Goal: Task Accomplishment & Management: Complete application form

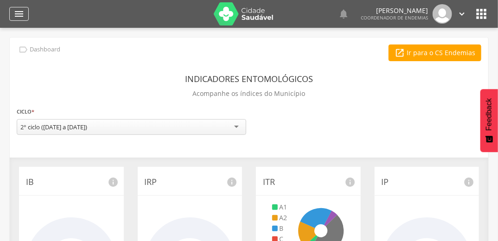
click at [19, 10] on icon "" at bounding box center [18, 13] width 11 height 11
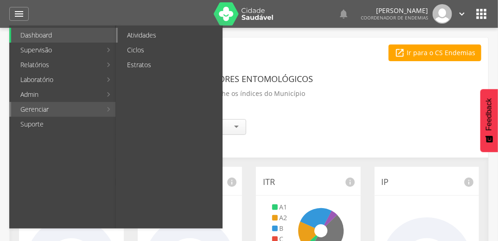
click at [163, 33] on link "Atividades" at bounding box center [170, 35] width 104 height 15
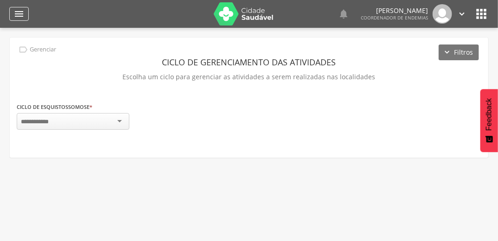
click at [19, 13] on icon "" at bounding box center [18, 13] width 11 height 11
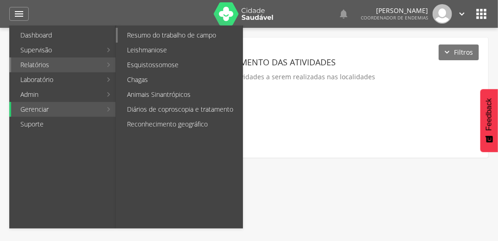
click at [172, 35] on link "Resumo do trabalho de campo" at bounding box center [180, 35] width 125 height 15
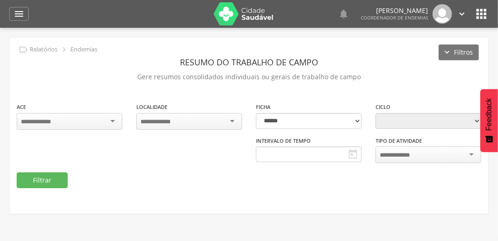
type input "**********"
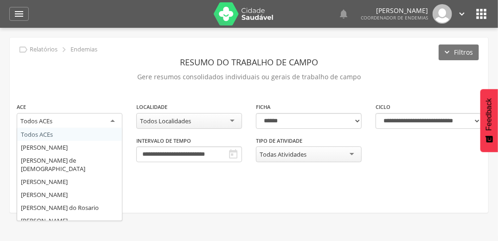
click at [107, 119] on div "Todos ACEs" at bounding box center [70, 121] width 106 height 17
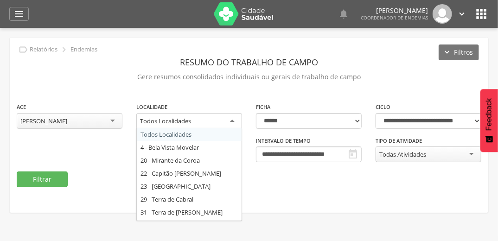
click at [229, 117] on div "Todos Localidades" at bounding box center [189, 121] width 106 height 17
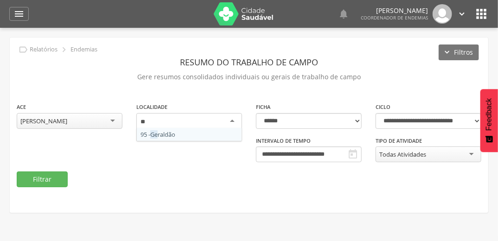
type input "***"
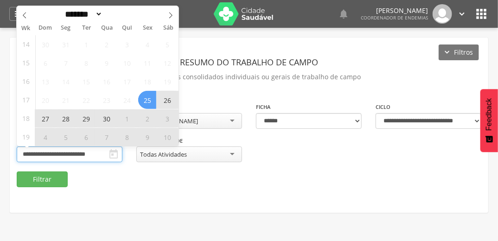
click at [100, 153] on input "**********" at bounding box center [70, 154] width 106 height 16
click at [169, 16] on icon at bounding box center [170, 15] width 6 height 6
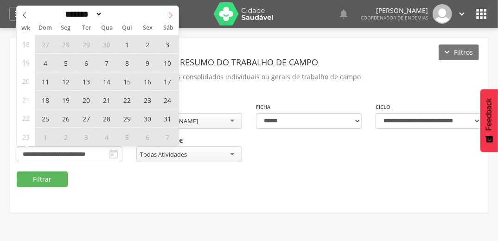
click at [169, 11] on span at bounding box center [171, 14] width 16 height 16
select select "*"
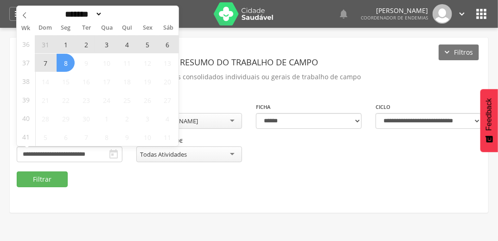
click at [63, 43] on span "1" at bounding box center [66, 44] width 18 height 18
click at [61, 59] on span "8" at bounding box center [66, 63] width 18 height 18
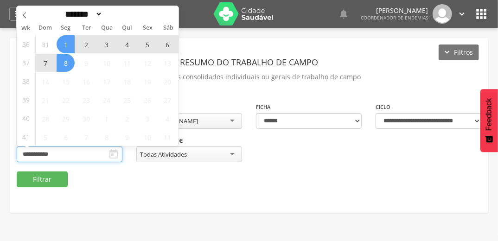
type input "**********"
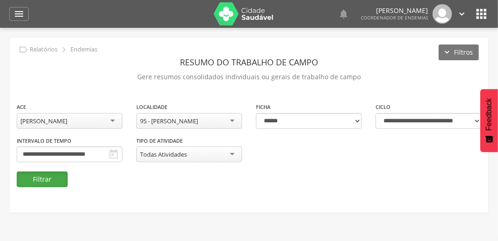
click at [52, 178] on button "Filtrar" at bounding box center [42, 179] width 51 height 16
click at [17, 11] on icon "" at bounding box center [18, 13] width 11 height 11
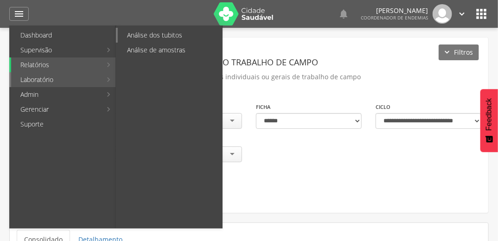
click at [165, 34] on link "Análise dos tubitos" at bounding box center [170, 35] width 104 height 15
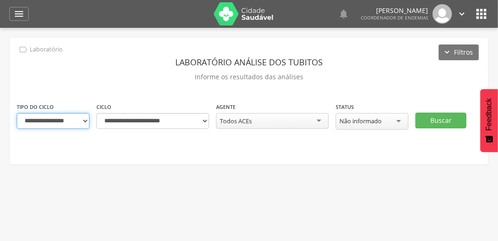
click at [78, 120] on select "**********" at bounding box center [53, 121] width 73 height 16
select select "*"
click at [17, 113] on select "**********" at bounding box center [53, 121] width 73 height 16
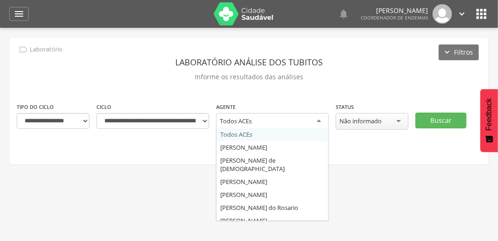
click at [313, 120] on div "Todos ACEs" at bounding box center [272, 121] width 113 height 17
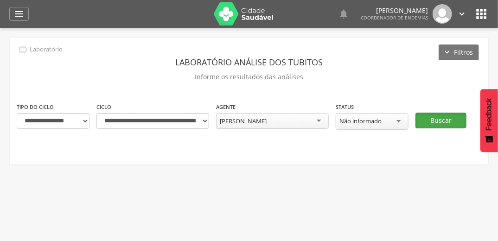
click at [439, 115] on button "Buscar" at bounding box center [440, 121] width 51 height 16
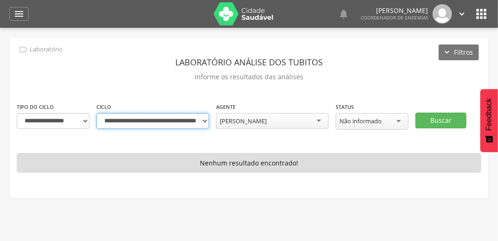
click at [201, 119] on select "**********" at bounding box center [152, 121] width 113 height 16
click at [341, 145] on div "**********" at bounding box center [249, 118] width 478 height 161
click at [205, 122] on select "**********" at bounding box center [152, 121] width 113 height 16
select select "**********"
click at [96, 113] on select "**********" at bounding box center [152, 121] width 113 height 16
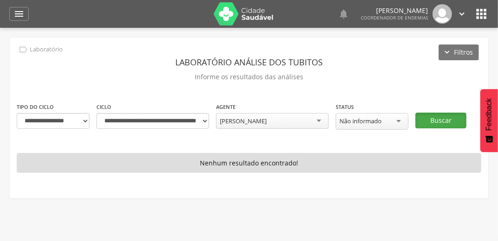
click at [432, 113] on button "Buscar" at bounding box center [440, 121] width 51 height 16
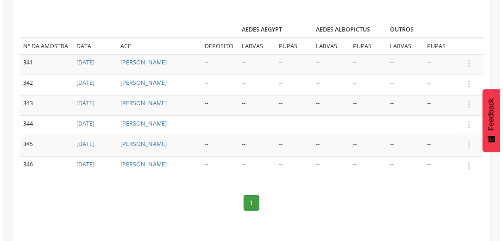
scroll to position [94, 0]
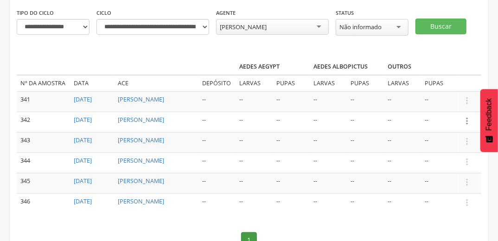
click at [466, 119] on icon "" at bounding box center [467, 121] width 10 height 10
click at [459, 100] on link "Informar resultado" at bounding box center [434, 106] width 73 height 12
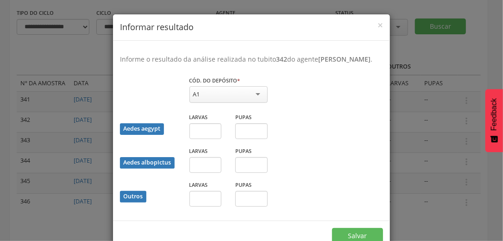
click at [255, 101] on div "A1" at bounding box center [229, 94] width 78 height 17
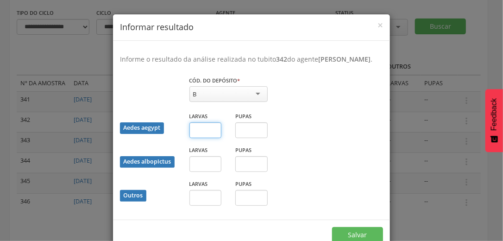
click at [199, 138] on input "text" at bounding box center [206, 130] width 32 height 16
type input "*"
click at [204, 172] on input "text" at bounding box center [206, 164] width 32 height 16
type input "*"
click at [247, 172] on input "text" at bounding box center [251, 164] width 32 height 16
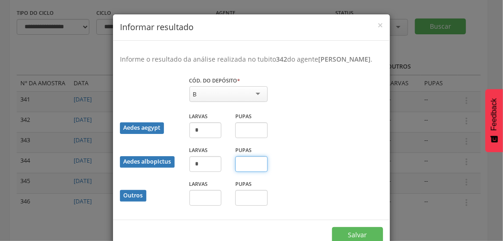
type input "*"
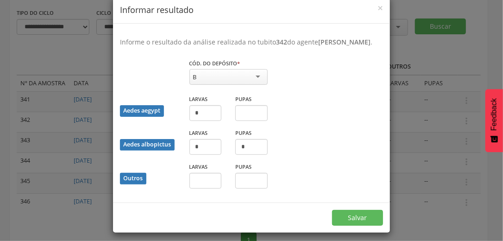
scroll to position [30, 0]
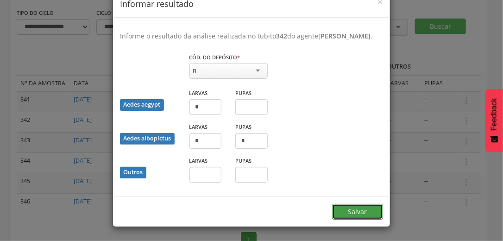
click at [367, 215] on button "Salvar" at bounding box center [357, 212] width 51 height 16
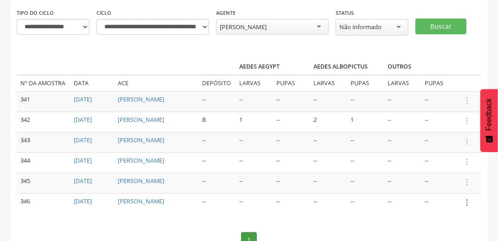
click at [467, 200] on icon "" at bounding box center [467, 202] width 10 height 10
click at [437, 184] on link "Informar resultado" at bounding box center [434, 187] width 73 height 12
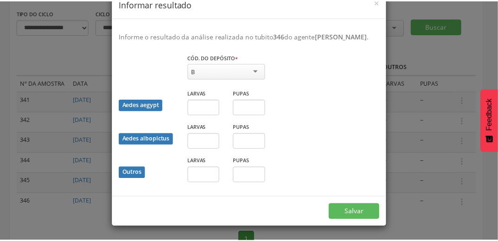
scroll to position [0, 0]
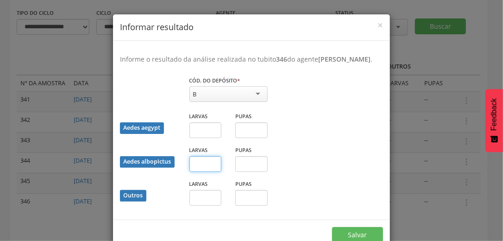
click at [208, 172] on input "text" at bounding box center [206, 164] width 32 height 16
type input "*"
click at [341, 238] on button "Salvar" at bounding box center [357, 235] width 51 height 16
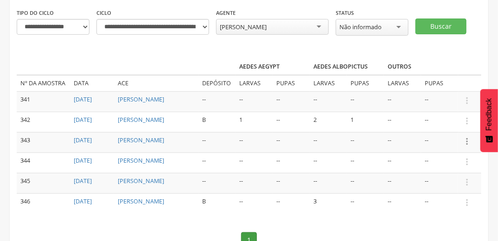
click at [465, 139] on icon "" at bounding box center [467, 141] width 10 height 10
click at [452, 125] on link "Informar resultado" at bounding box center [434, 126] width 73 height 12
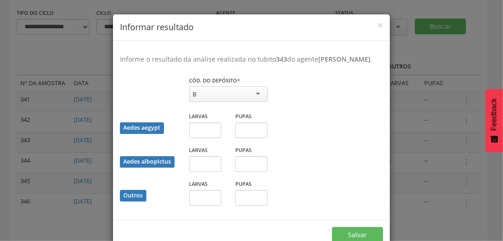
click at [256, 101] on div "B" at bounding box center [229, 94] width 78 height 16
click at [207, 138] on input "text" at bounding box center [206, 130] width 32 height 16
type input "*"
click at [209, 172] on input "text" at bounding box center [206, 164] width 32 height 16
type input "*"
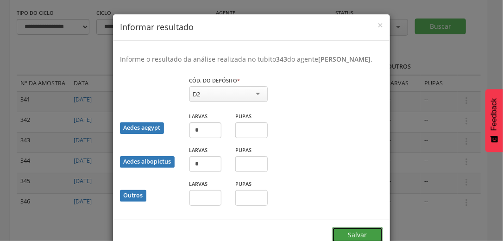
click at [336, 239] on button "Salvar" at bounding box center [357, 235] width 51 height 16
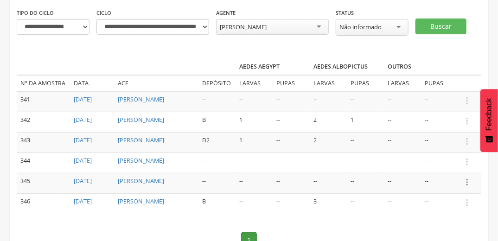
click at [464, 178] on icon "" at bounding box center [467, 182] width 10 height 10
click at [462, 164] on link "Informar resultado" at bounding box center [434, 167] width 73 height 12
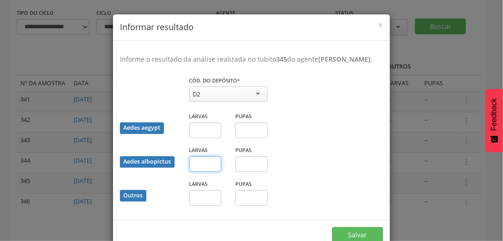
click at [204, 172] on input "text" at bounding box center [206, 164] width 32 height 16
type input "*"
click at [344, 237] on button "Salvar" at bounding box center [357, 235] width 51 height 16
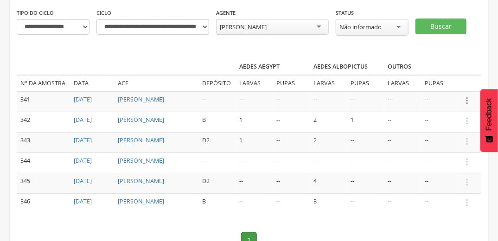
click at [468, 96] on icon "" at bounding box center [467, 100] width 10 height 10
click at [457, 84] on link "Informar resultado" at bounding box center [434, 85] width 73 height 12
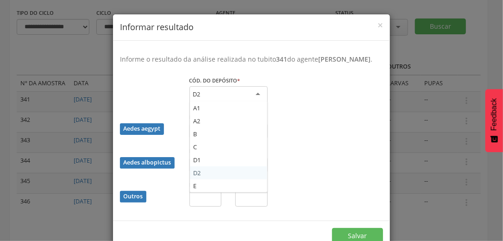
click at [255, 103] on div "D2" at bounding box center [229, 94] width 78 height 17
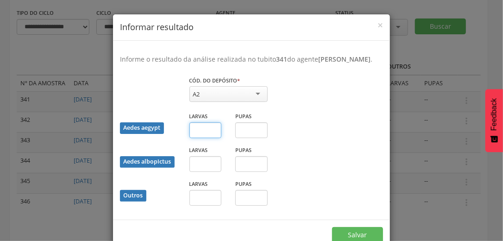
click at [206, 138] on input "text" at bounding box center [206, 130] width 32 height 16
click at [355, 237] on button "Salvar" at bounding box center [357, 235] width 51 height 16
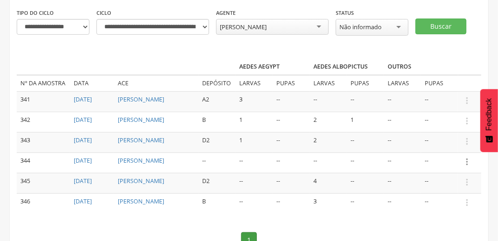
click at [468, 160] on icon "" at bounding box center [467, 162] width 10 height 10
click at [436, 146] on link "Informar resultado" at bounding box center [434, 146] width 73 height 12
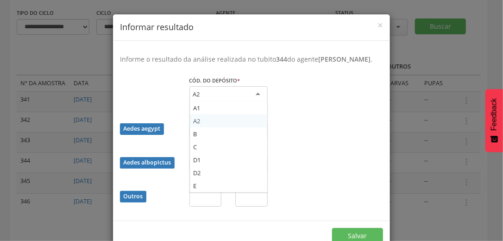
click at [254, 103] on div "A2" at bounding box center [229, 94] width 78 height 17
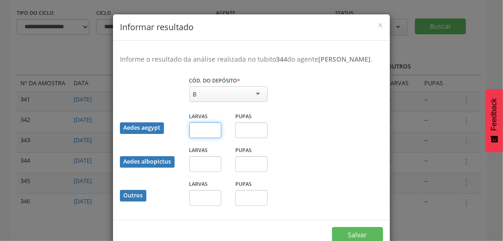
click at [204, 138] on input "text" at bounding box center [206, 130] width 32 height 16
type input "*"
click at [207, 172] on input "text" at bounding box center [206, 164] width 32 height 16
type input "*"
click at [346, 240] on button "Salvar" at bounding box center [357, 235] width 51 height 16
